Goal: Task Accomplishment & Management: Use online tool/utility

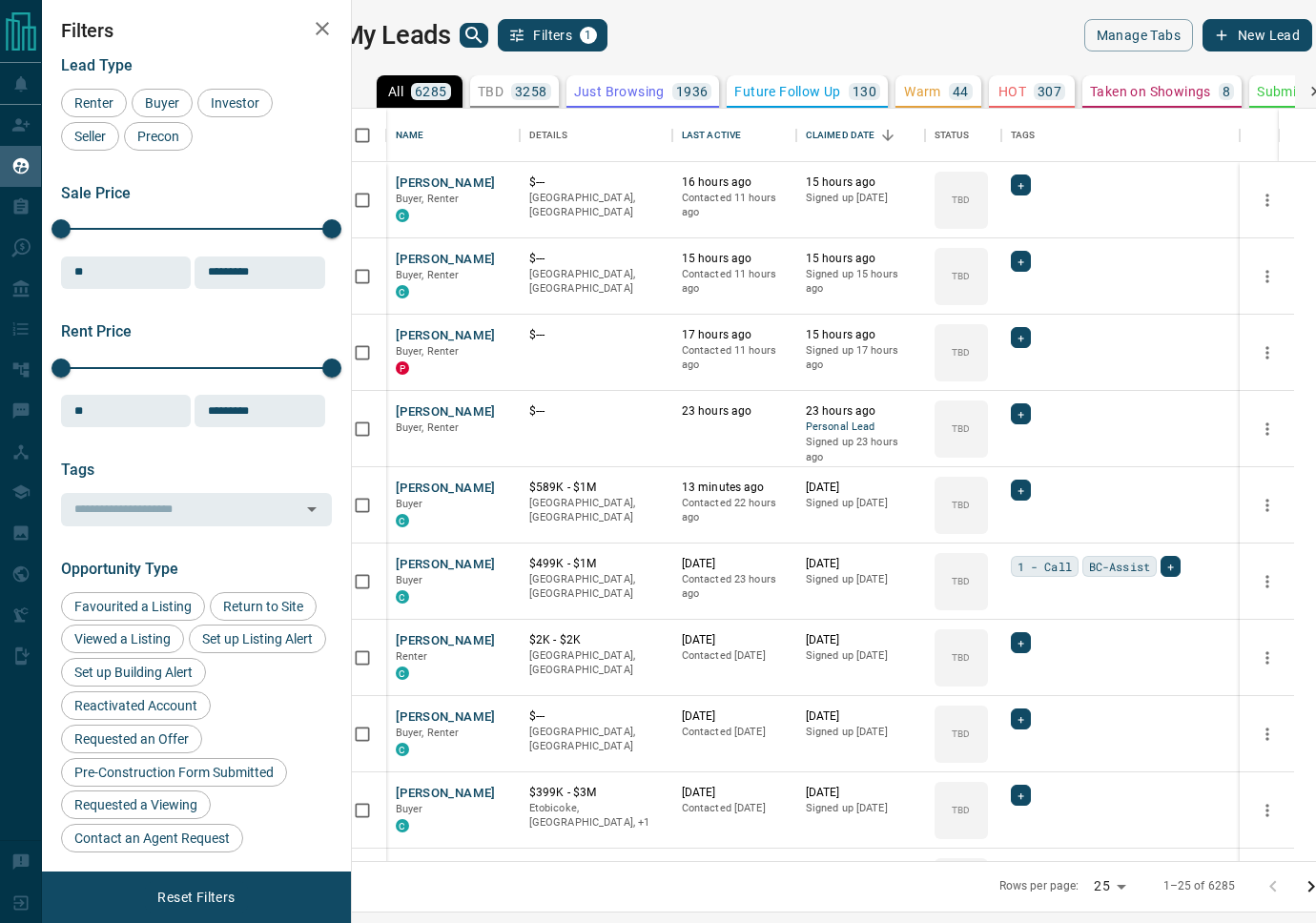
scroll to position [753, 955]
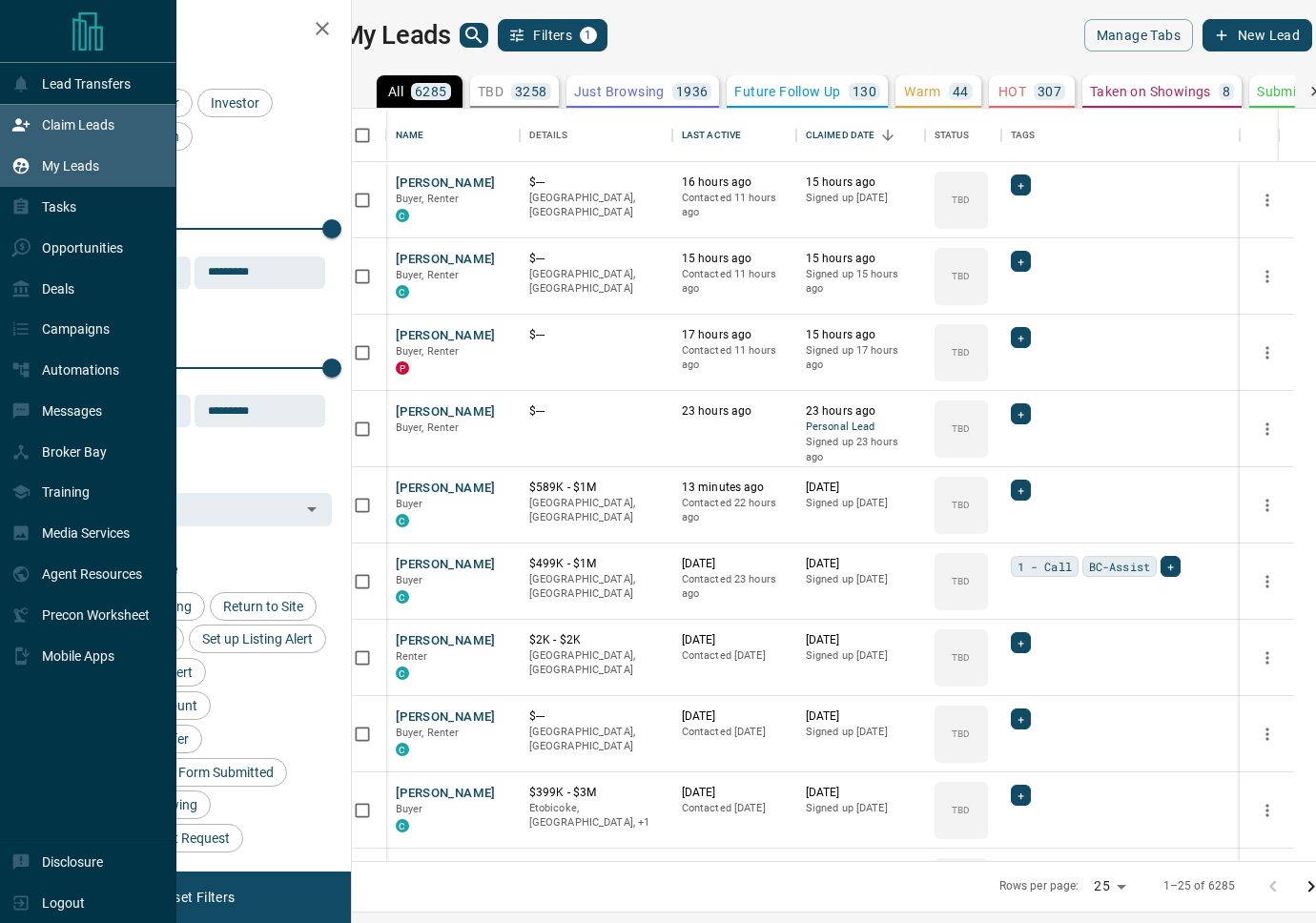
click at [34, 123] on div "Claim Leads" at bounding box center [63, 125] width 103 height 31
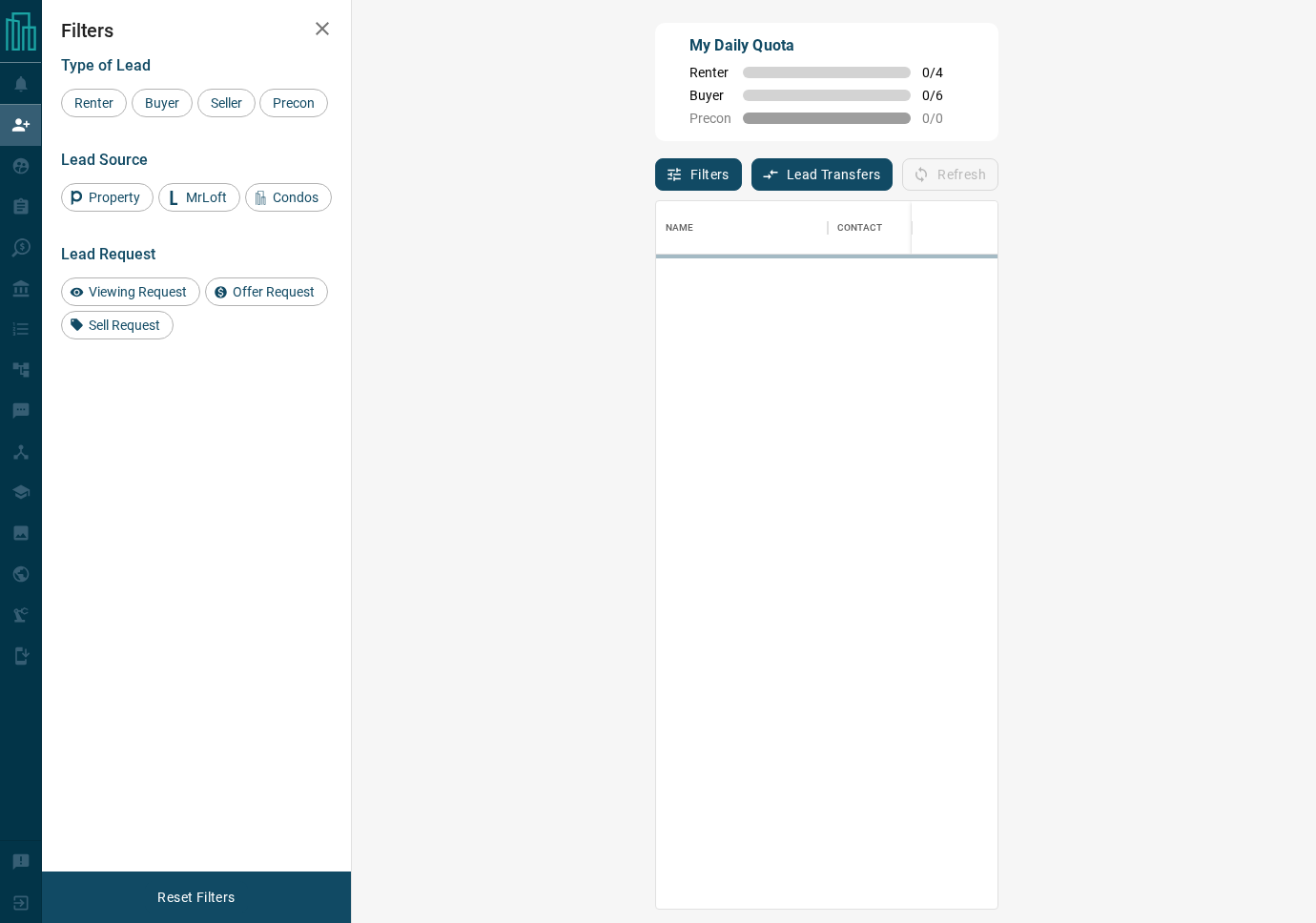
scroll to position [709, 923]
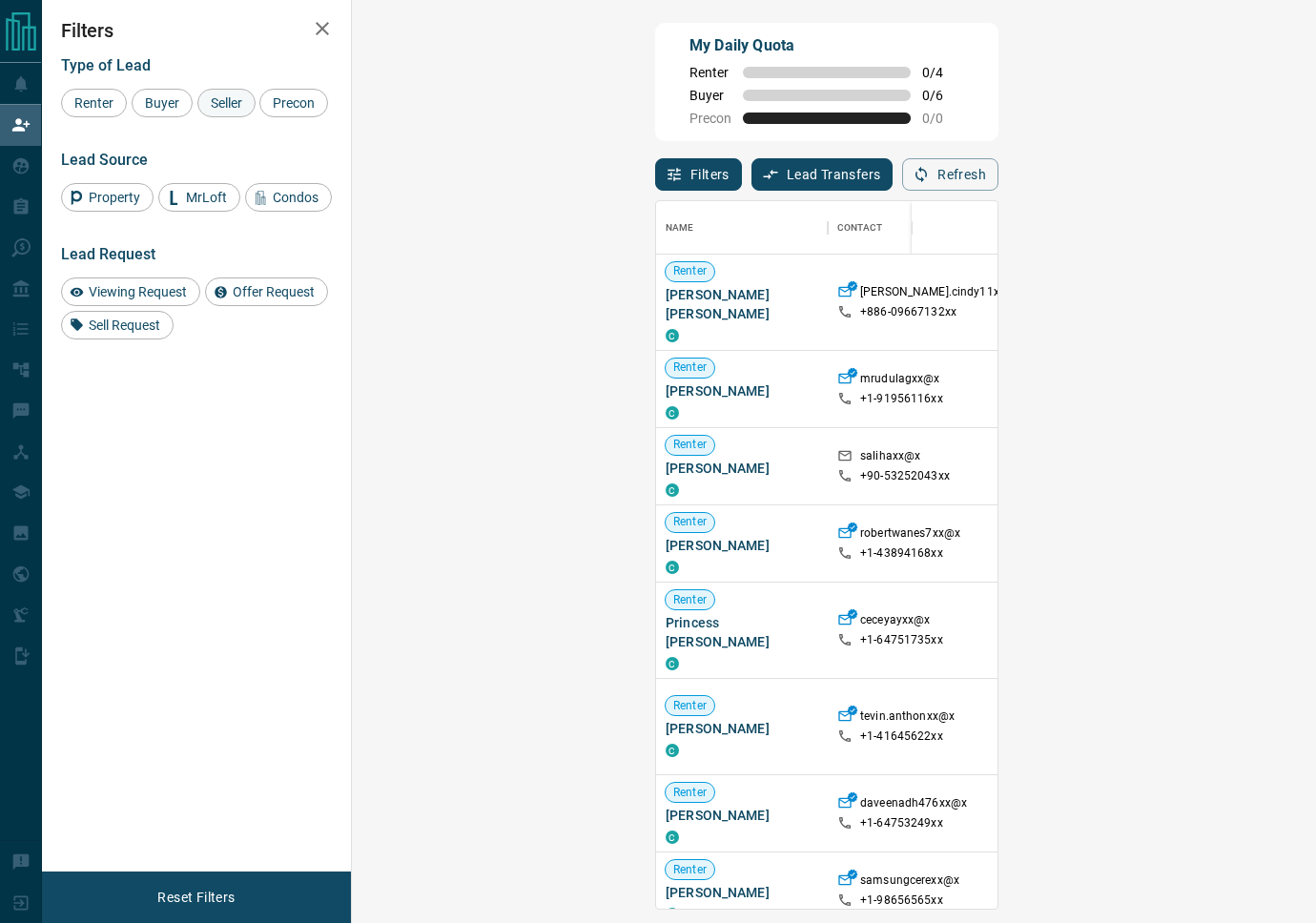
drag, startPoint x: 175, startPoint y: 107, endPoint x: 242, endPoint y: 101, distance: 67.3
click at [175, 107] on span "Buyer" at bounding box center [161, 104] width 48 height 16
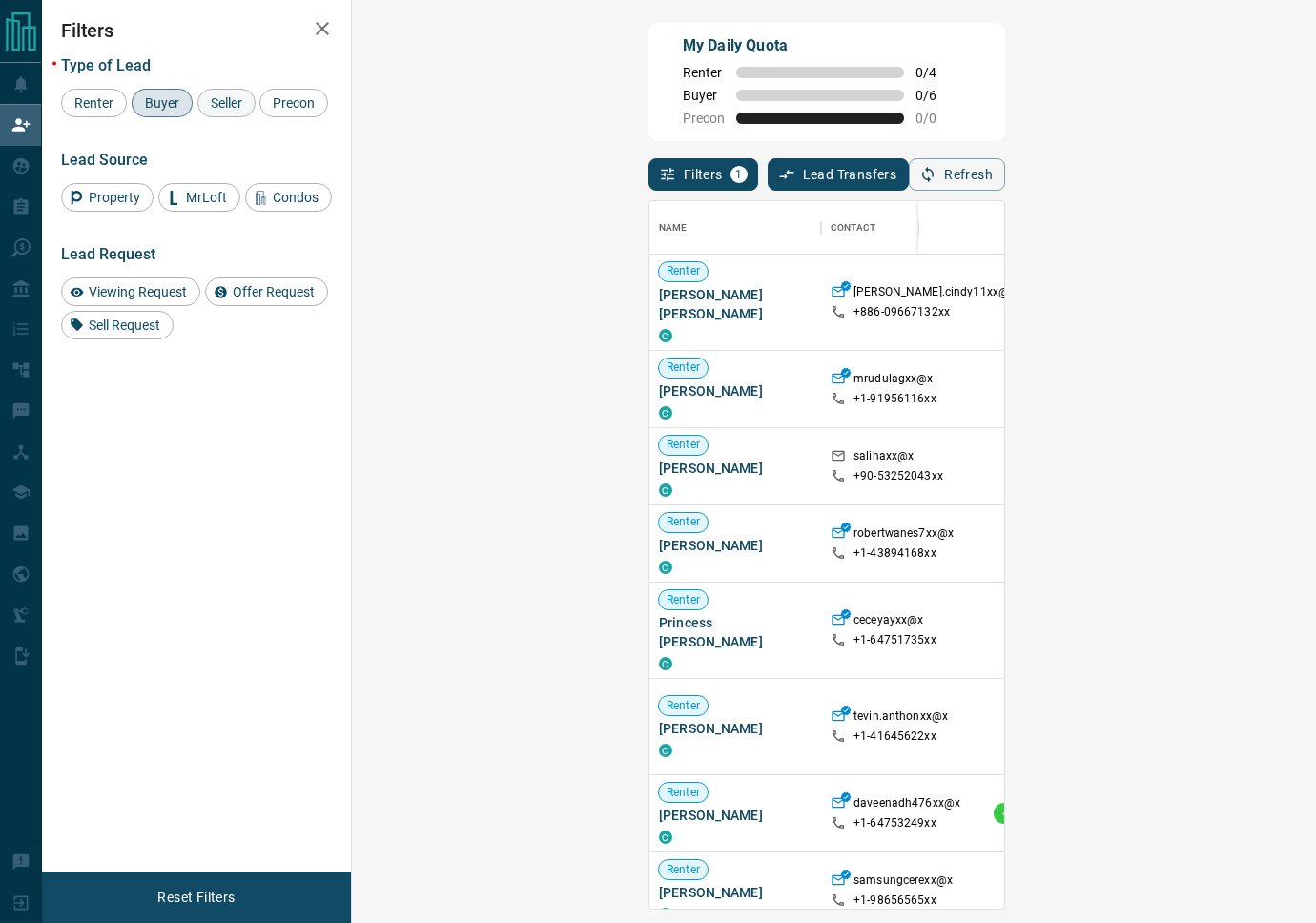
click at [243, 100] on span "Seller" at bounding box center [227, 104] width 45 height 16
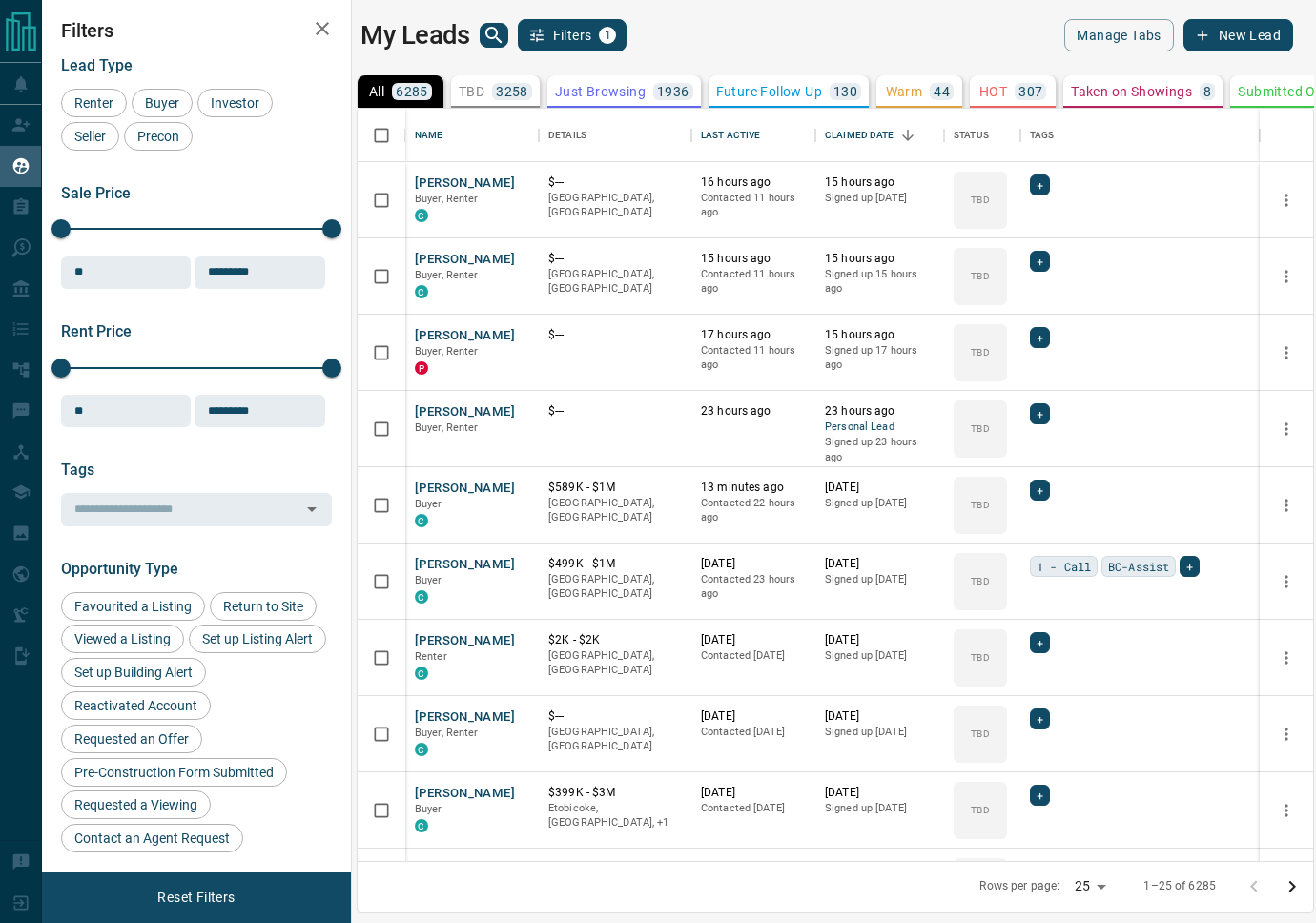
scroll to position [753, 955]
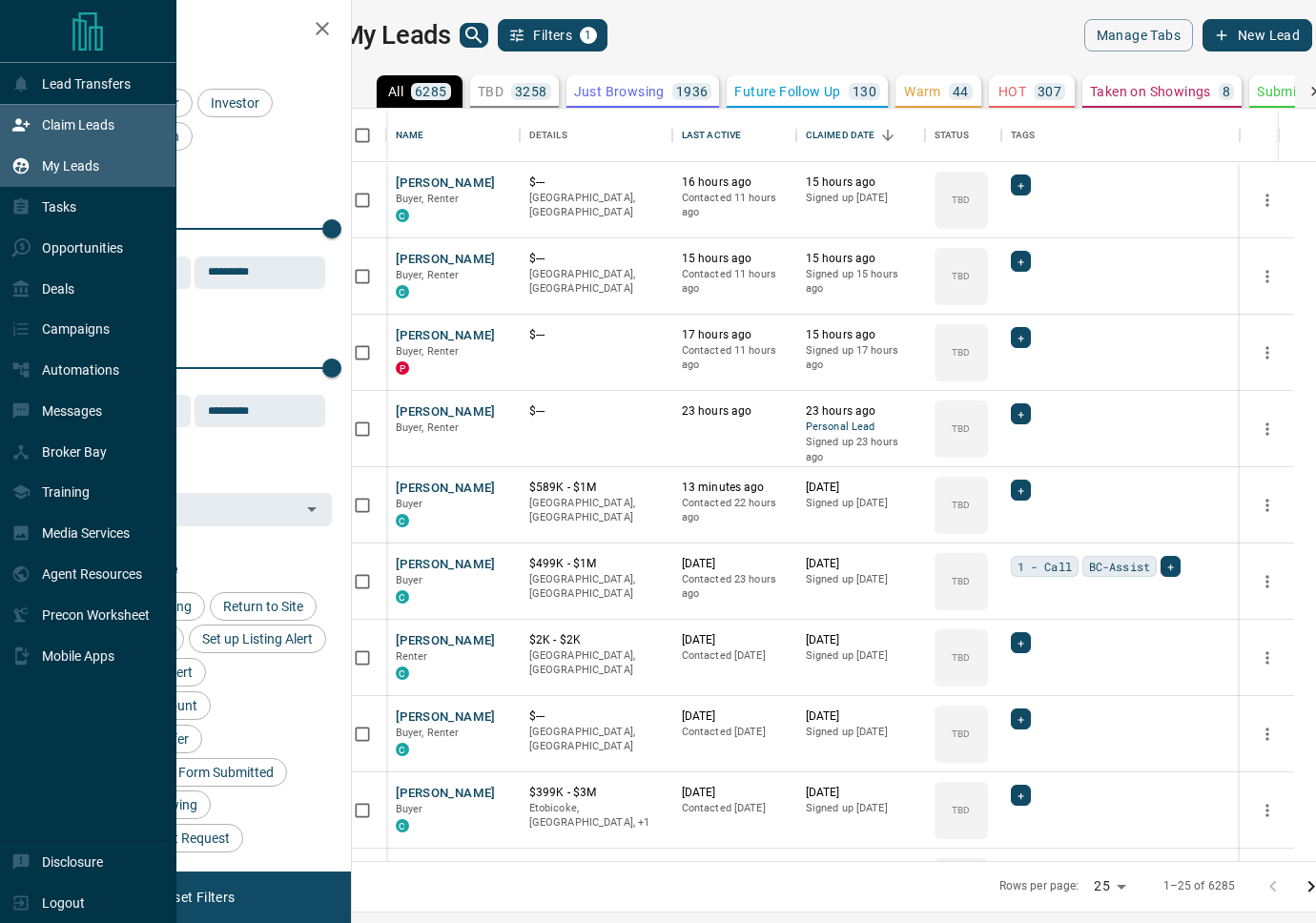
click at [45, 127] on p "Claim Leads" at bounding box center [78, 125] width 72 height 16
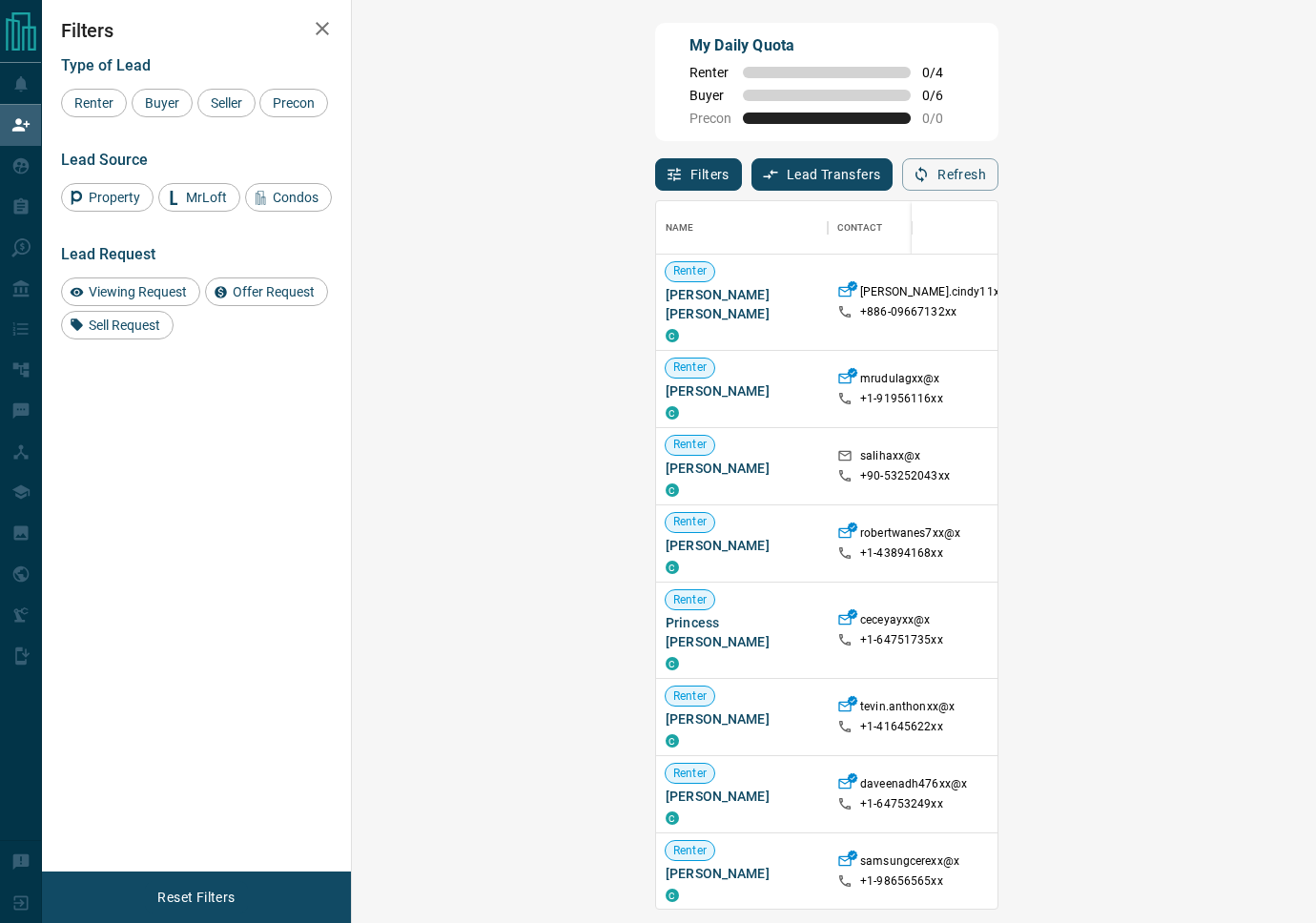
scroll to position [709, 923]
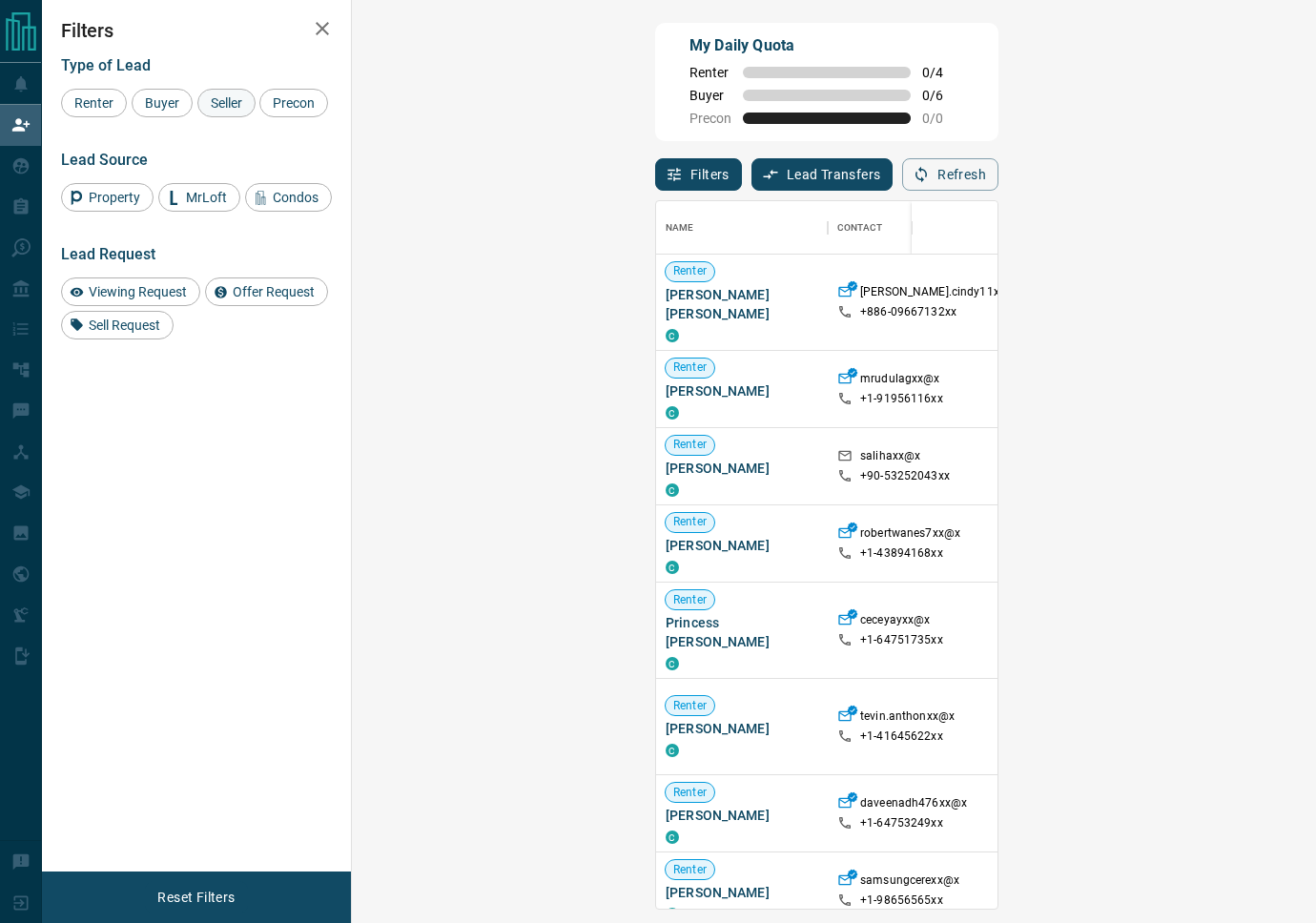
click at [161, 101] on span "Buyer" at bounding box center [161, 104] width 48 height 16
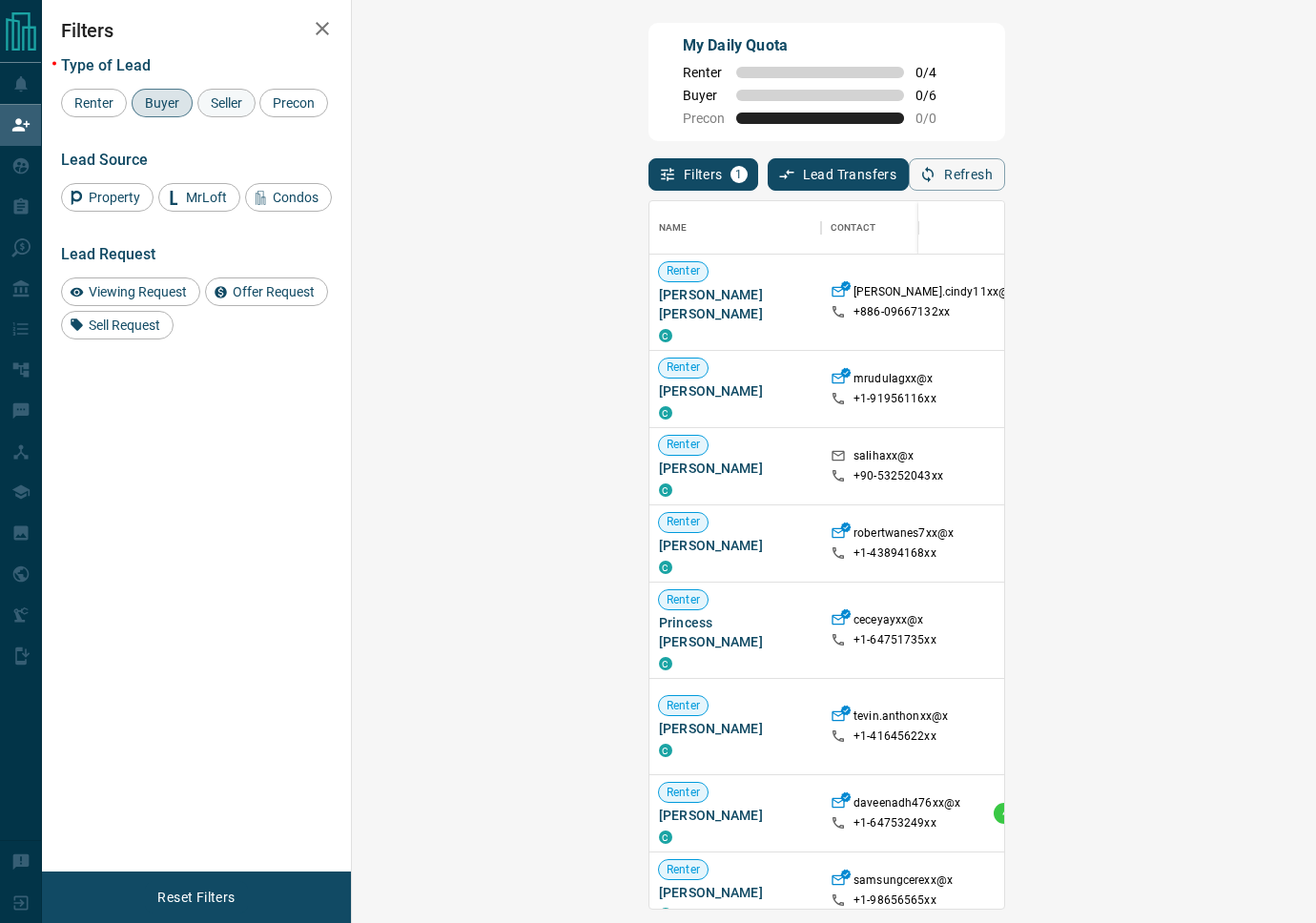
click at [207, 98] on span "Seller" at bounding box center [227, 104] width 45 height 16
